Goal: Information Seeking & Learning: Stay updated

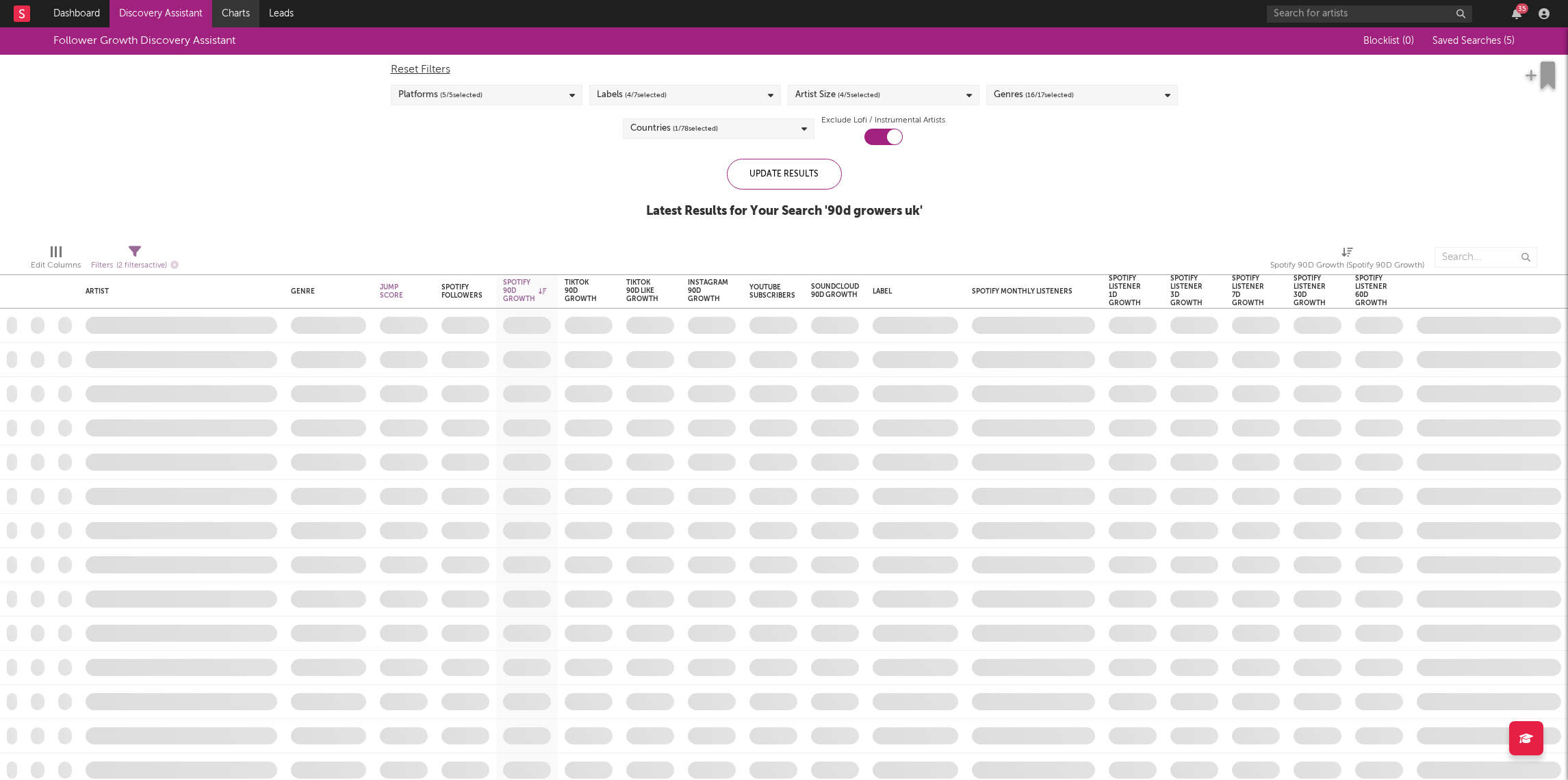
click at [233, 10] on link "Charts" at bounding box center [235, 14] width 47 height 28
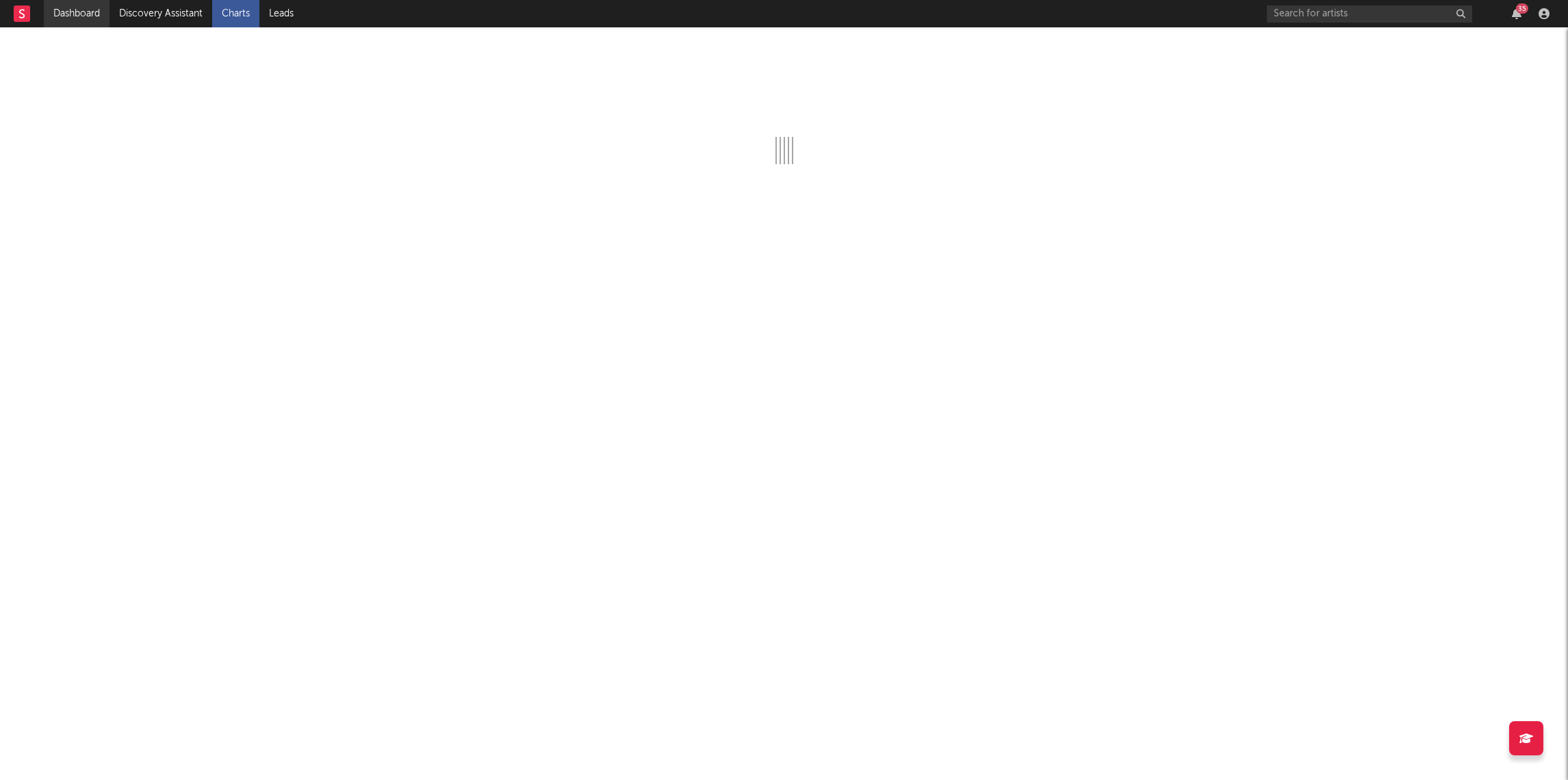
click at [77, 12] on link "Dashboard" at bounding box center [77, 14] width 66 height 28
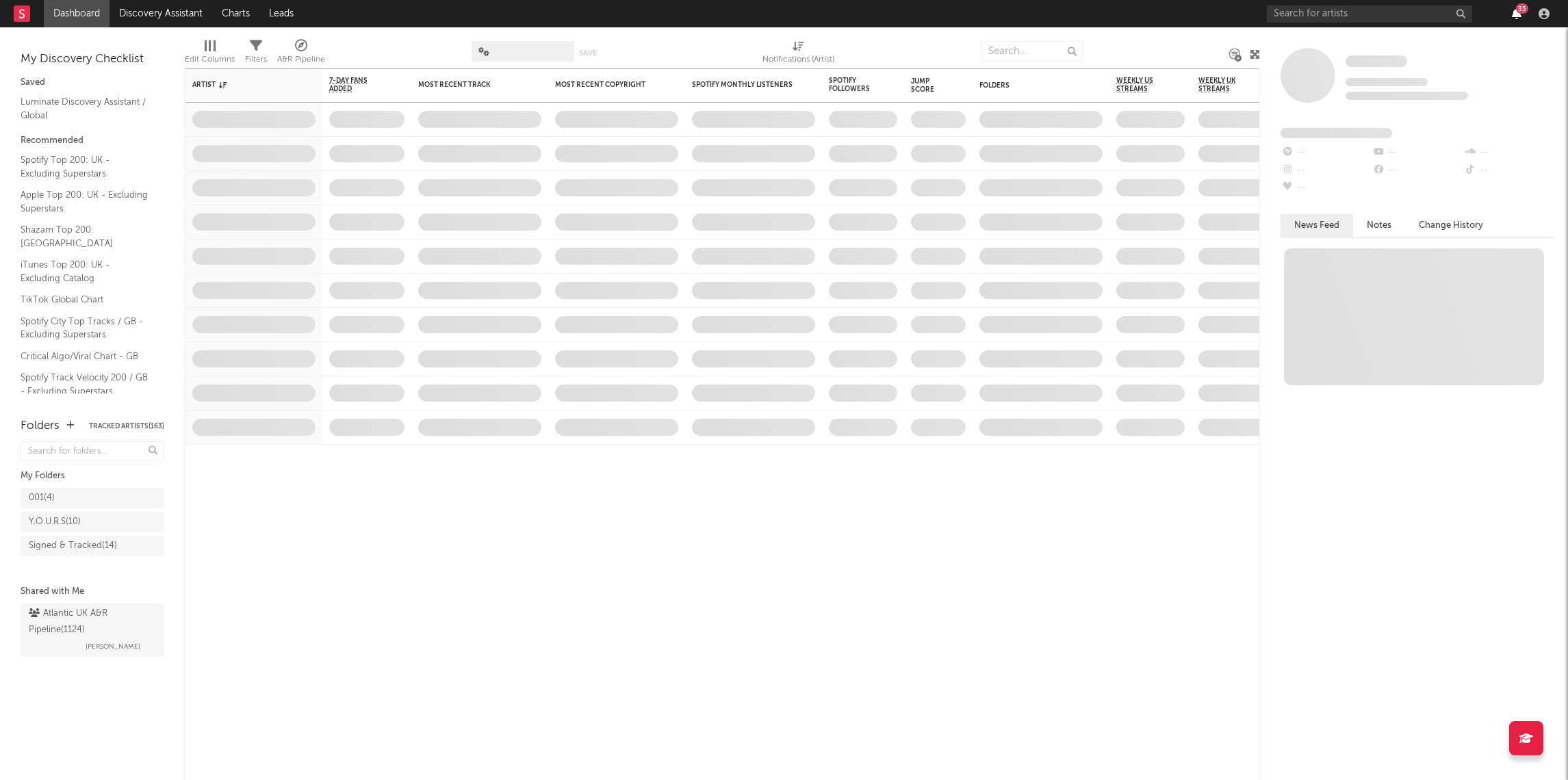
click at [1513, 15] on icon "button" at bounding box center [1517, 13] width 10 height 11
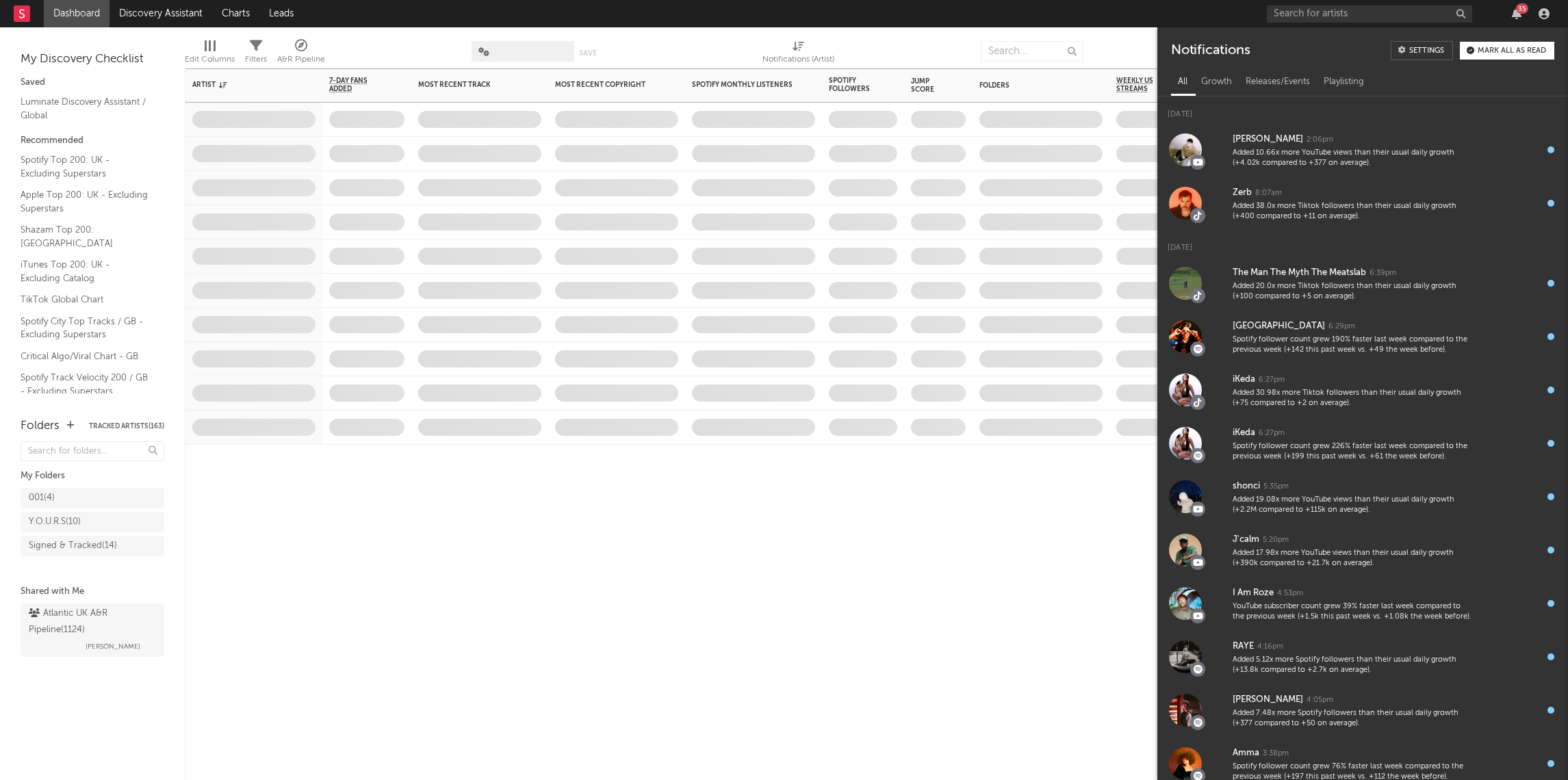
click at [888, 587] on div "Artist Notifications 7-Day Fans Added WoW % Change Most Recent Track Popularity…" at bounding box center [722, 425] width 1076 height 712
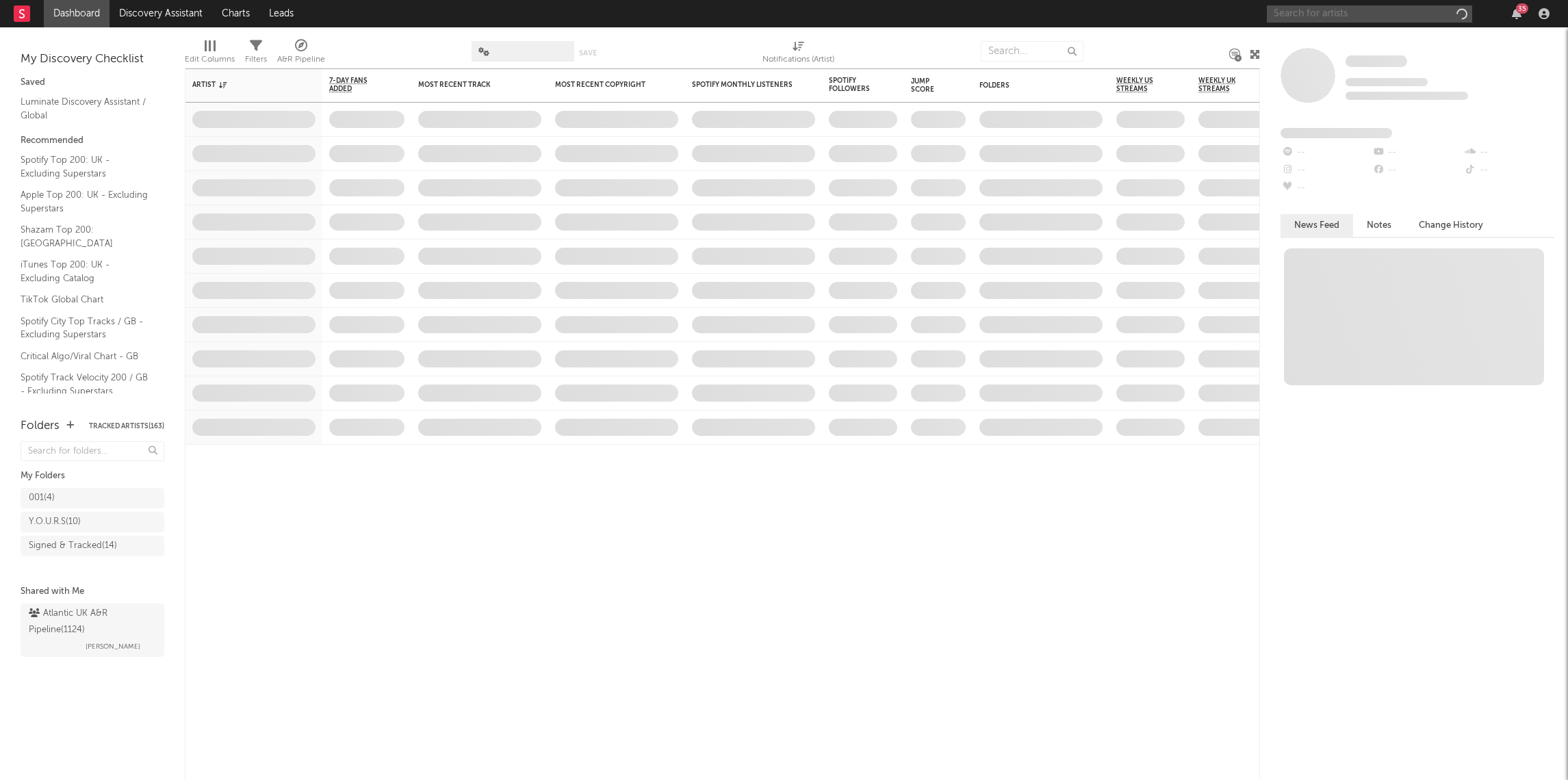
click at [1412, 8] on input "text" at bounding box center [1370, 14] width 205 height 17
click at [153, 14] on link "Discovery Assistant" at bounding box center [160, 14] width 102 height 28
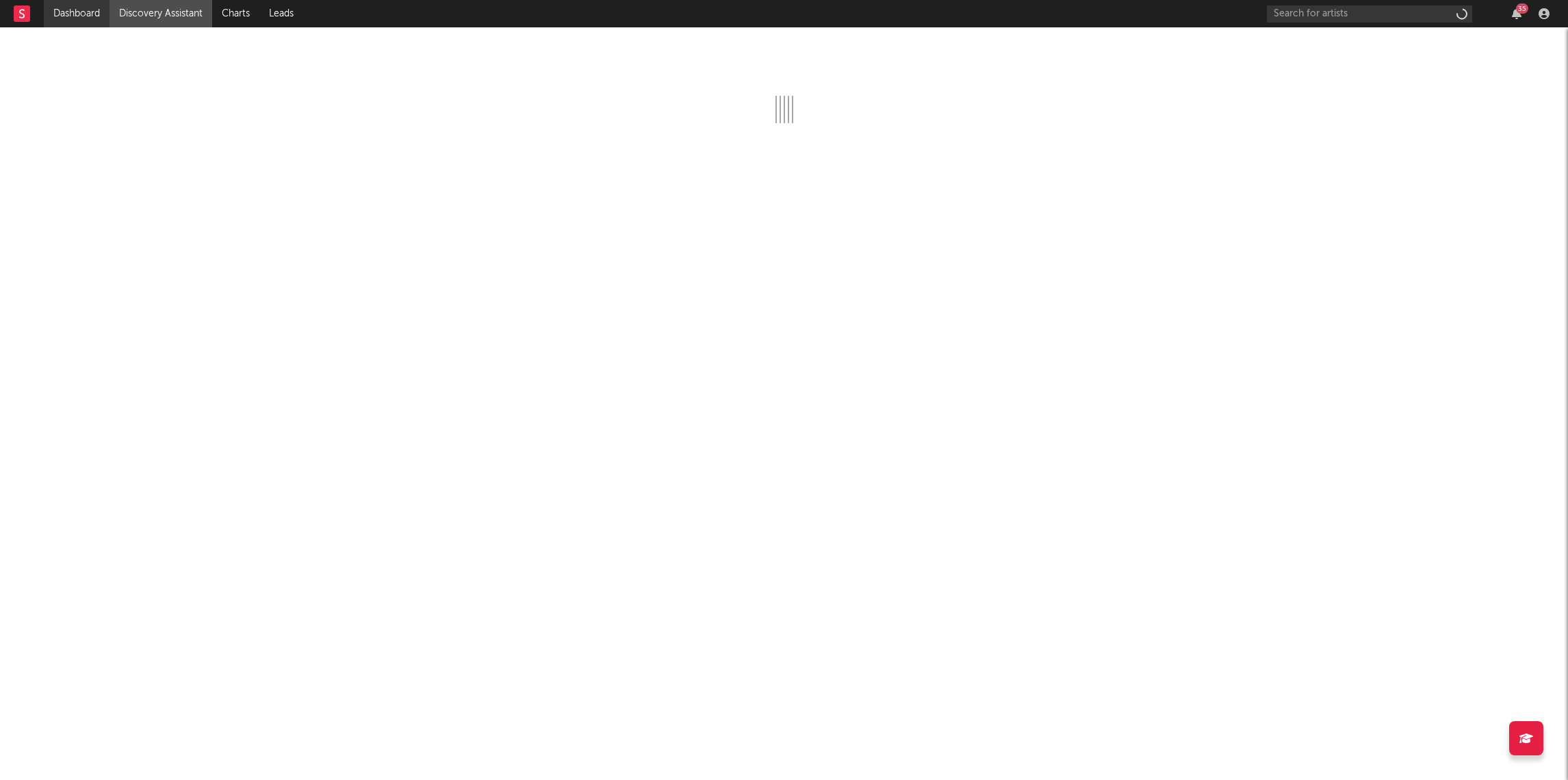
click at [45, 14] on link "Dashboard" at bounding box center [77, 14] width 66 height 28
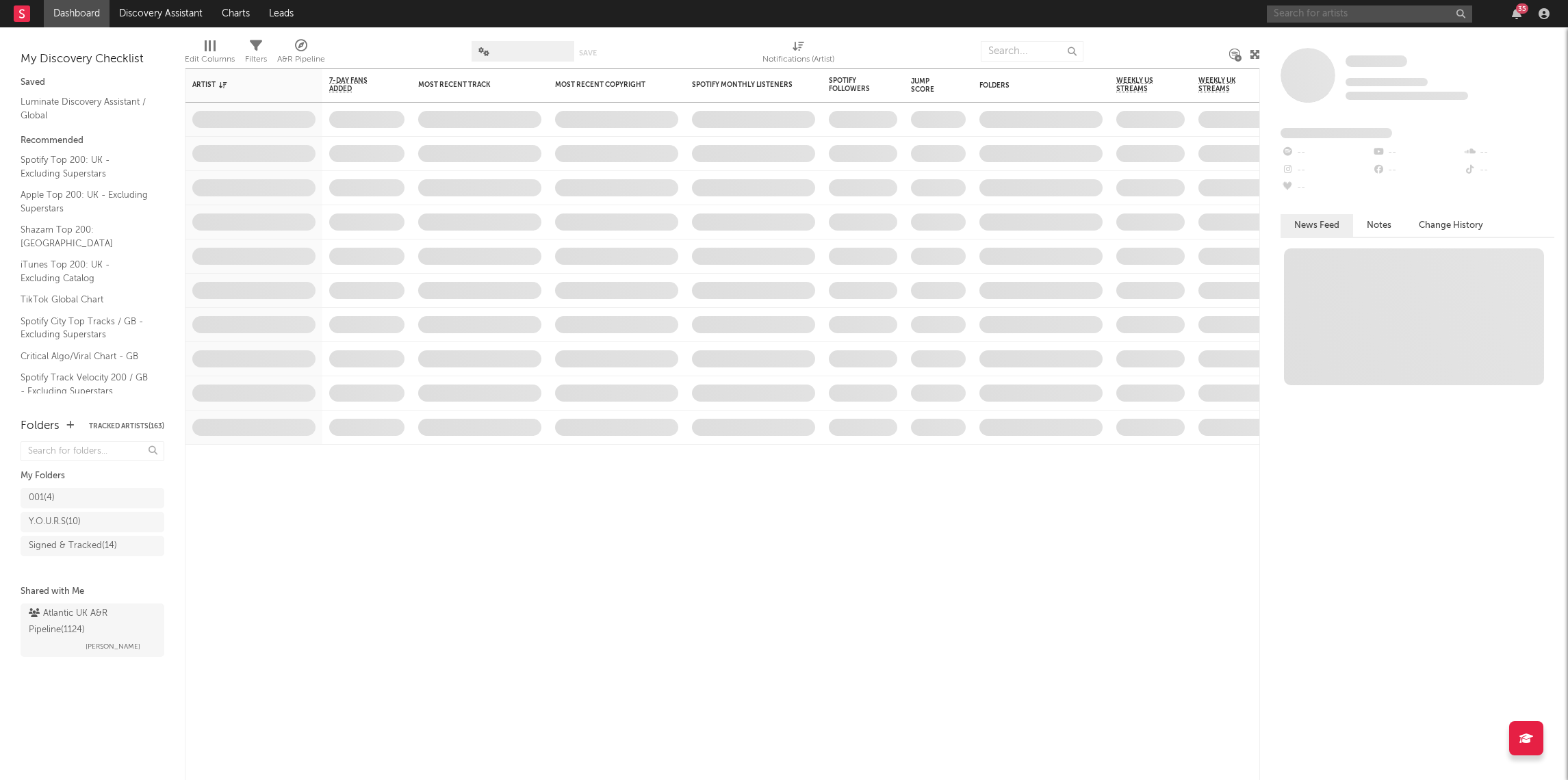
click at [1383, 14] on input "text" at bounding box center [1370, 14] width 205 height 17
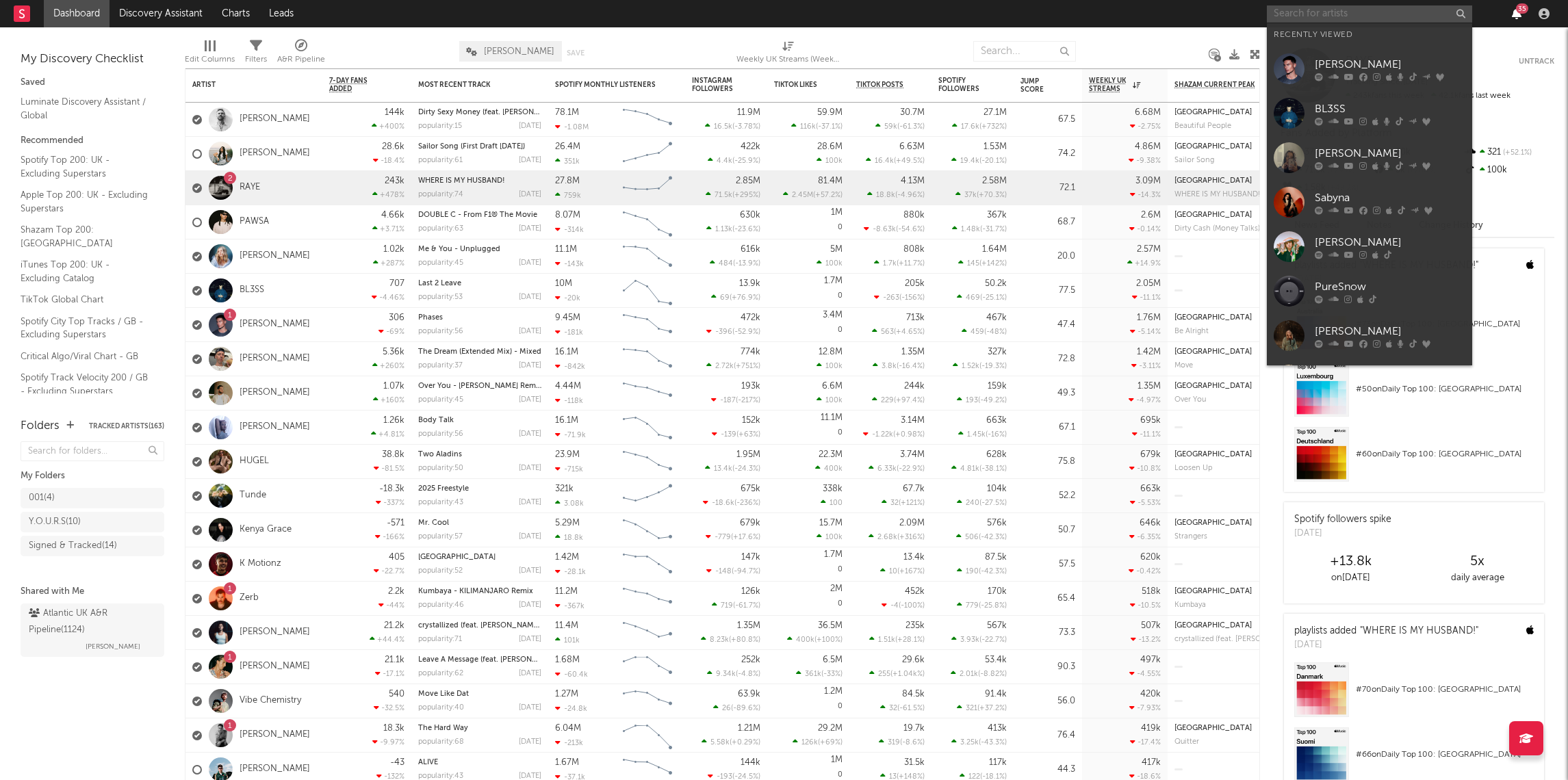
click at [1515, 14] on icon "button" at bounding box center [1517, 13] width 10 height 11
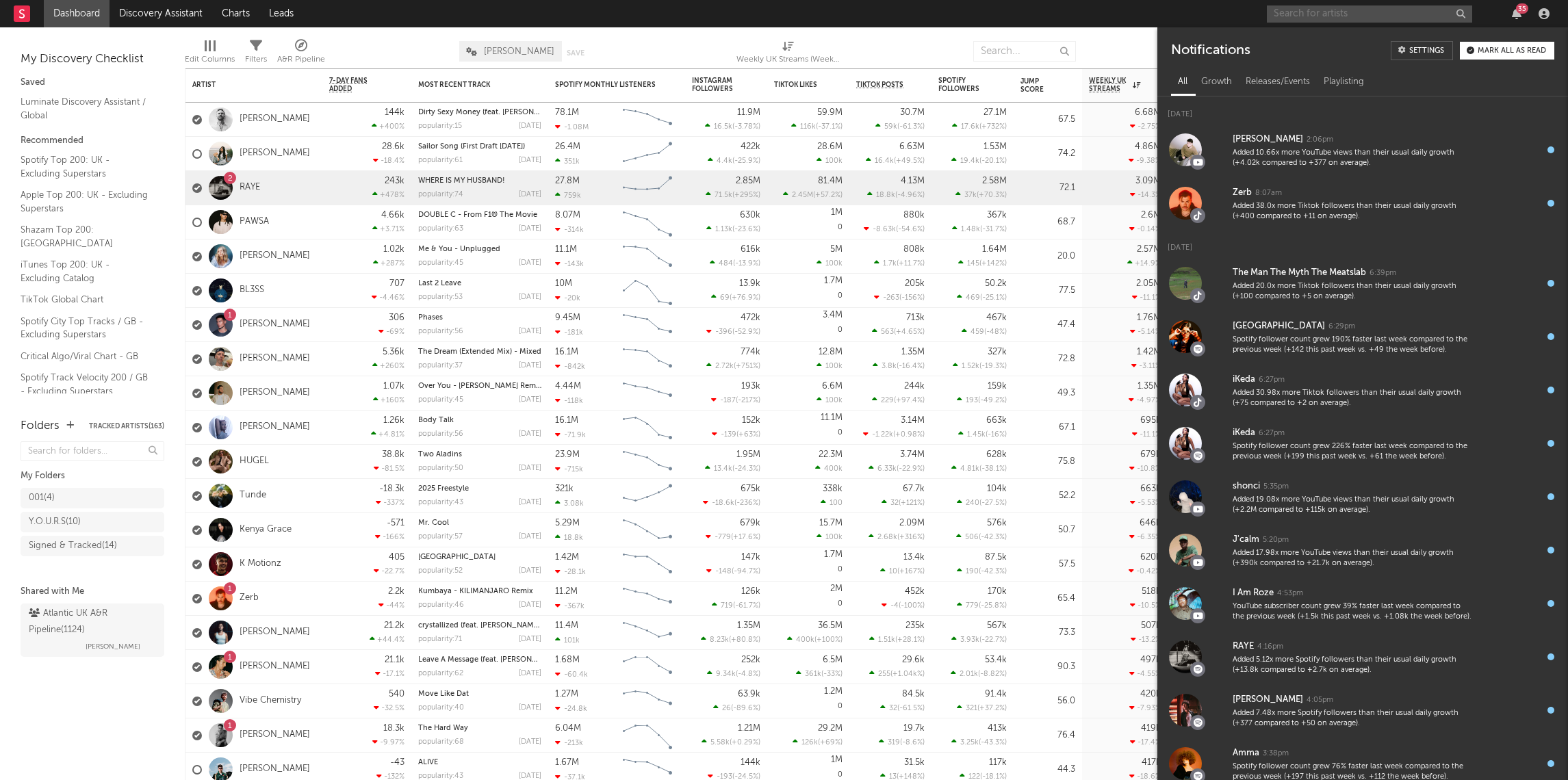
click at [1379, 18] on input "text" at bounding box center [1370, 14] width 205 height 17
